Goal: Task Accomplishment & Management: Complete application form

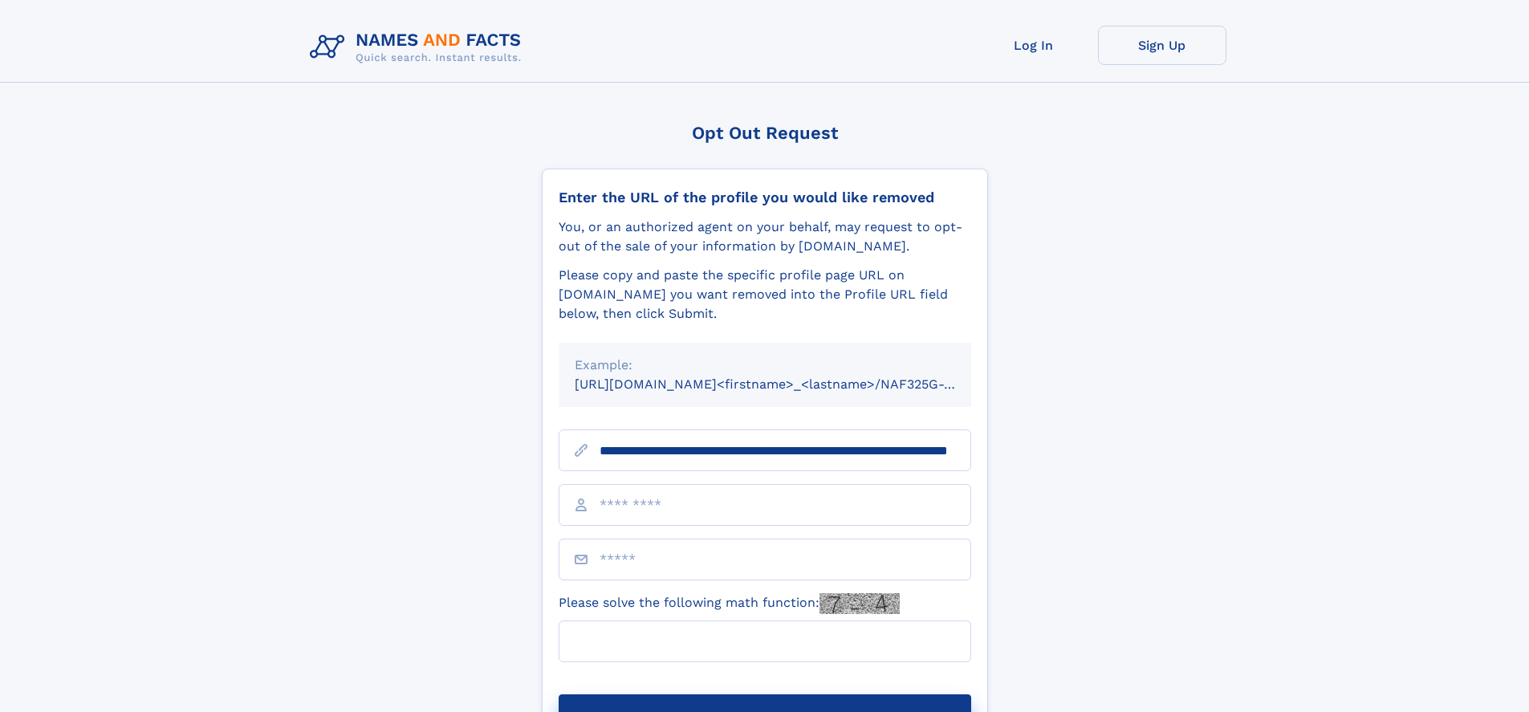
scroll to position [0, 157]
type input "**********"
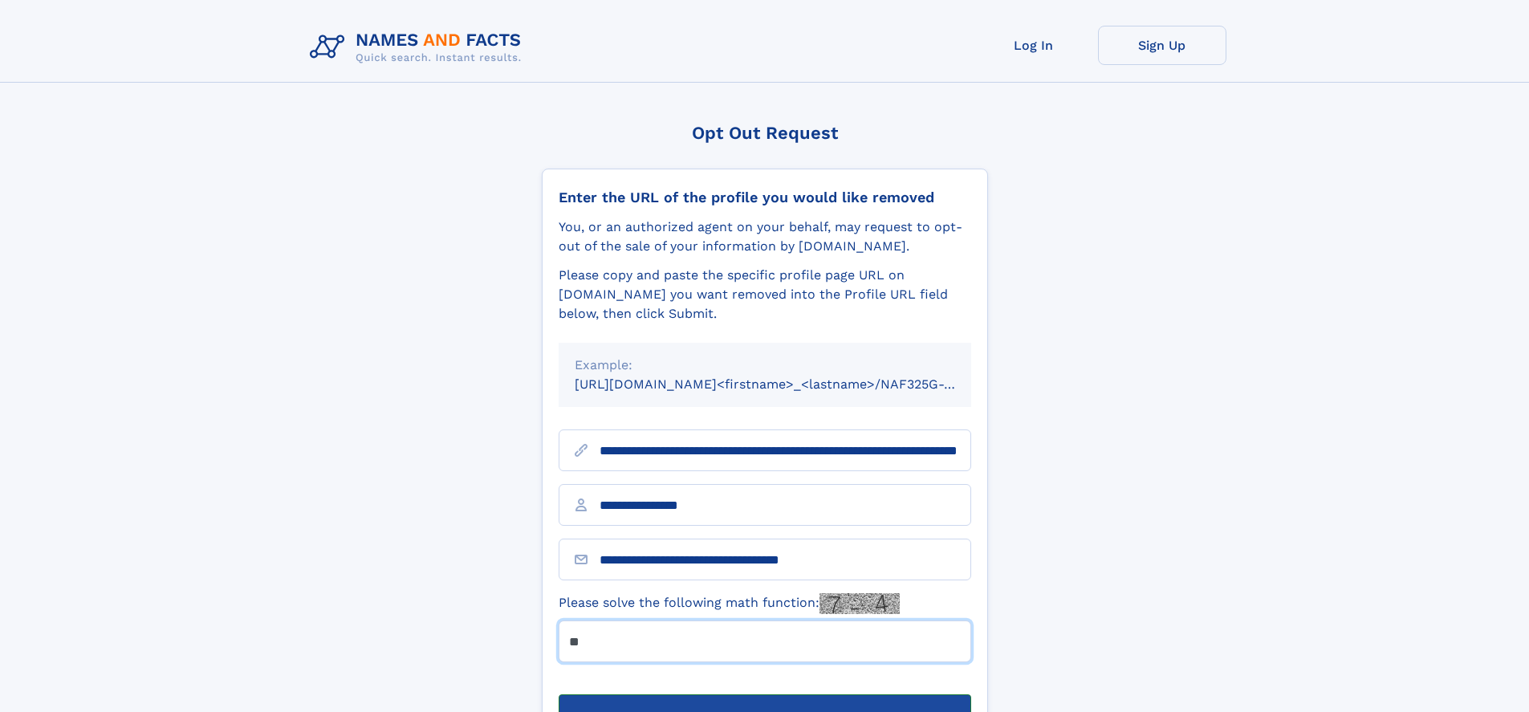
type input "**"
click at [764, 694] on button "Submit Opt Out Request" at bounding box center [765, 719] width 412 height 51
